Goal: Information Seeking & Learning: Learn about a topic

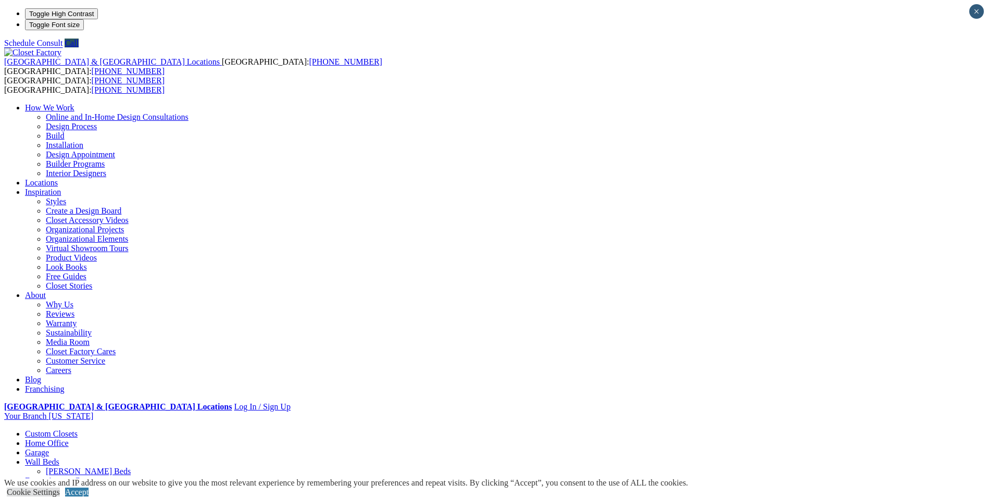
click at [69, 439] on link "Home Office" at bounding box center [47, 443] width 44 height 9
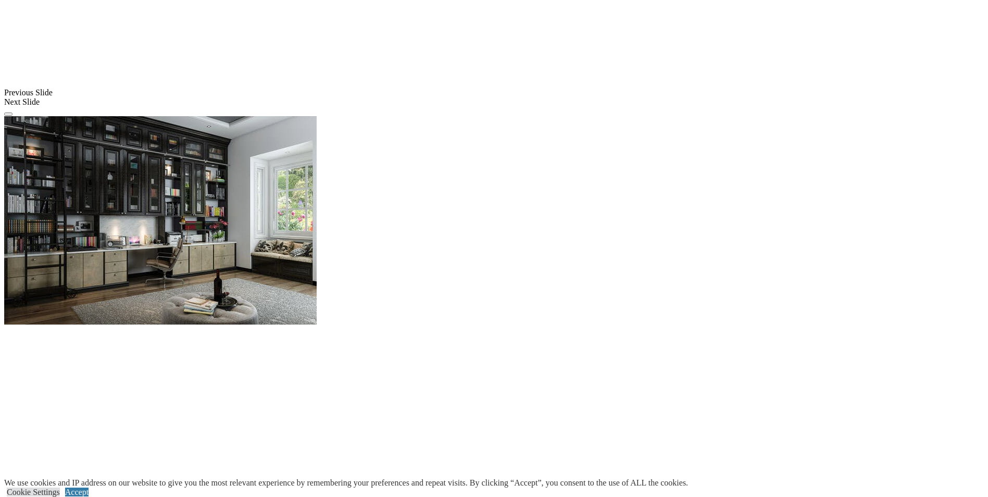
scroll to position [729, 0]
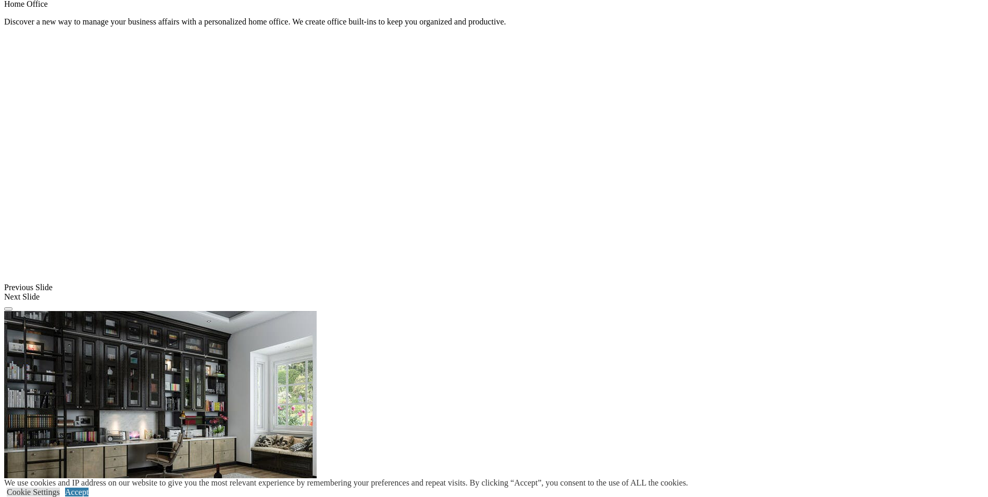
scroll to position [781, 0]
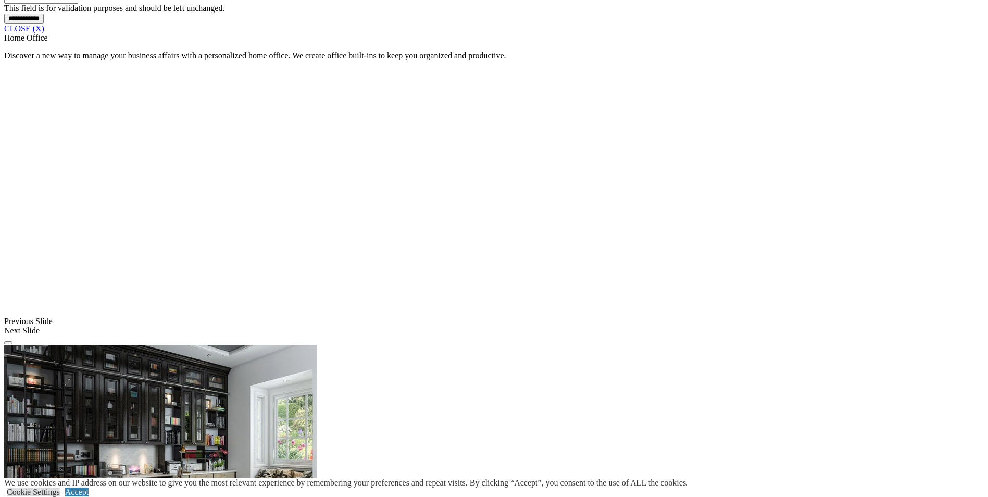
scroll to position [938, 0]
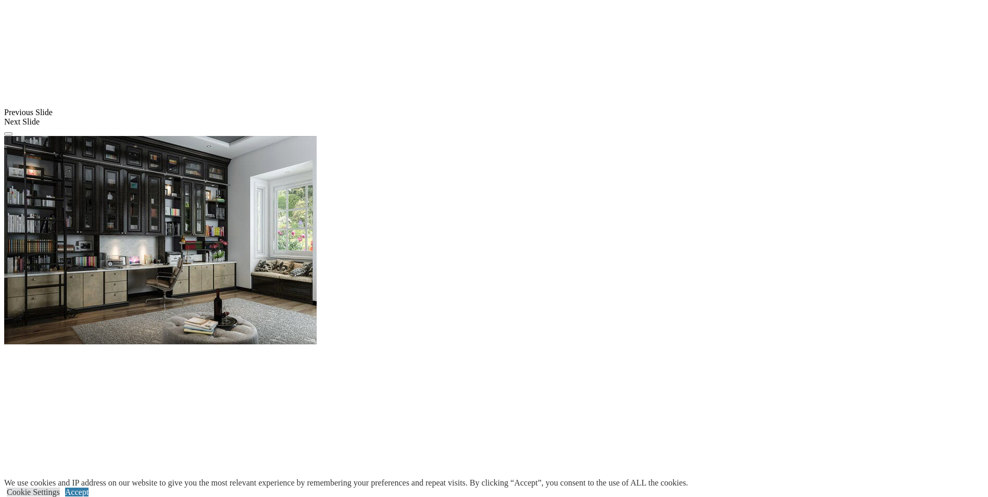
scroll to position [1198, 0]
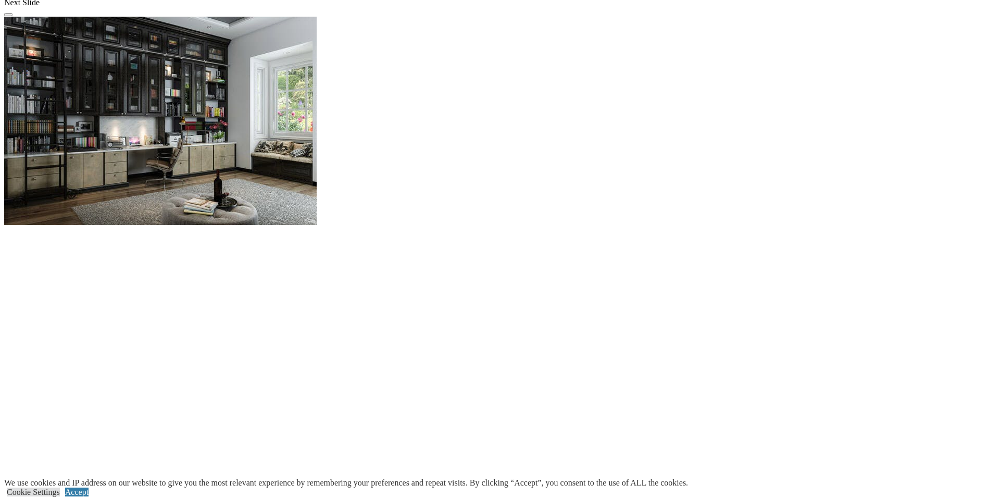
scroll to position [1355, 0]
